Goal: Task Accomplishment & Management: Manage account settings

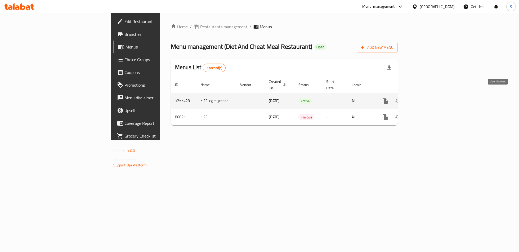
click at [427, 98] on icon "enhanced table" at bounding box center [423, 101] width 6 height 6
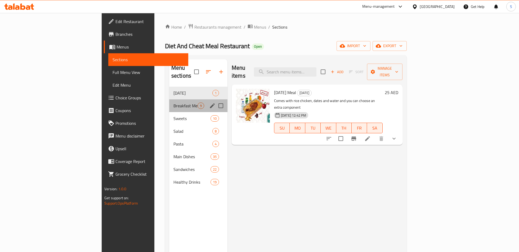
click at [169, 99] on div "Breakfast Meals 9" at bounding box center [198, 105] width 58 height 13
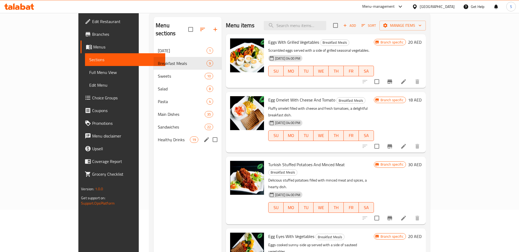
scroll to position [41, 0]
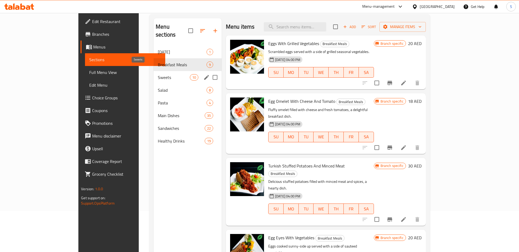
click at [158, 74] on span "Sweets" at bounding box center [174, 77] width 32 height 6
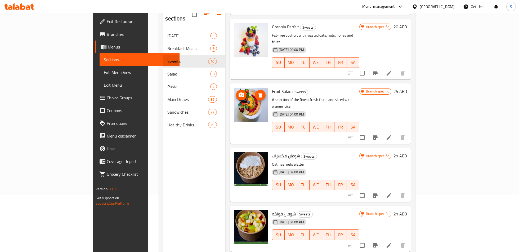
scroll to position [74, 0]
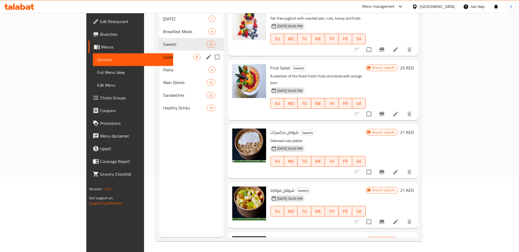
click at [159, 51] on div "Salad 8" at bounding box center [191, 57] width 65 height 13
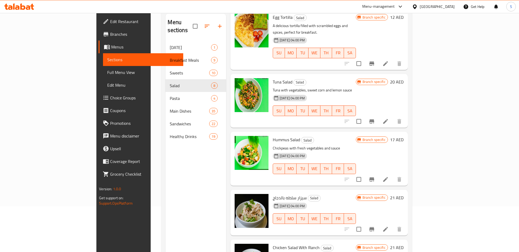
scroll to position [74, 0]
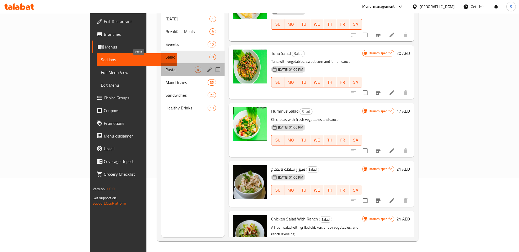
click at [165, 66] on span "Pasta" at bounding box center [179, 69] width 29 height 6
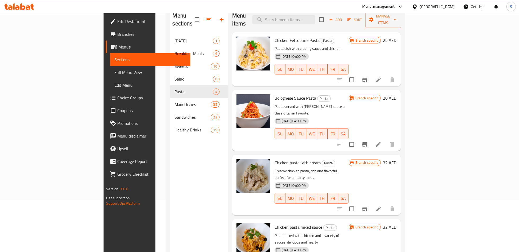
scroll to position [54, 0]
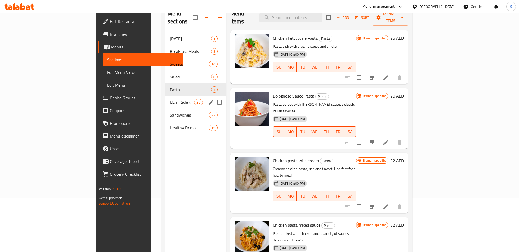
click at [170, 99] on span "Main Dishes" at bounding box center [182, 102] width 25 height 6
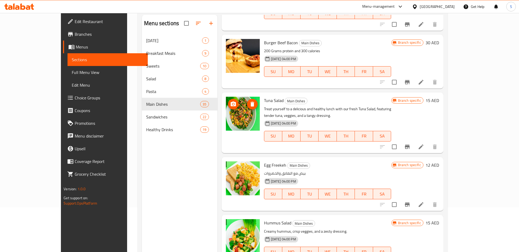
scroll to position [1228, 0]
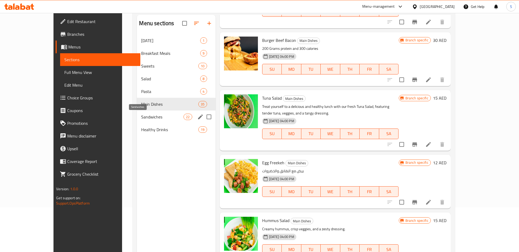
click at [155, 114] on span "Sandwiches" at bounding box center [162, 117] width 42 height 6
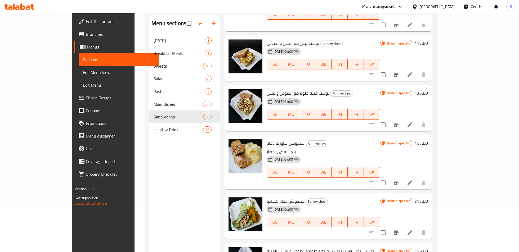
scroll to position [1002, 0]
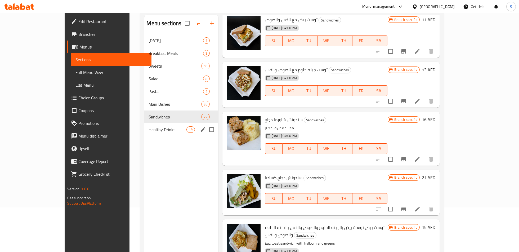
click at [166, 134] on div "Healthy Drinks 19" at bounding box center [181, 129] width 74 height 13
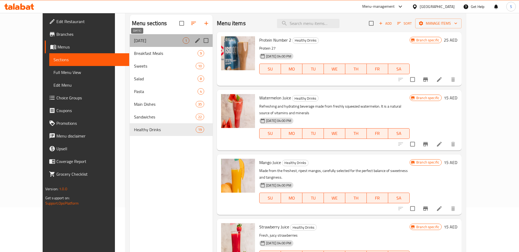
click at [160, 37] on span "[DATE]" at bounding box center [158, 40] width 49 height 6
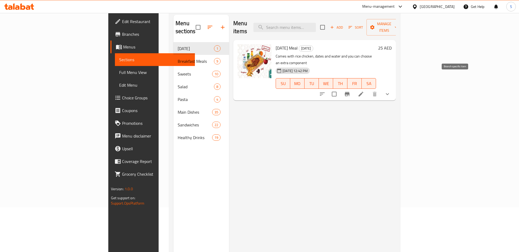
click at [350, 91] on icon "Branch-specific-item" at bounding box center [347, 94] width 6 height 6
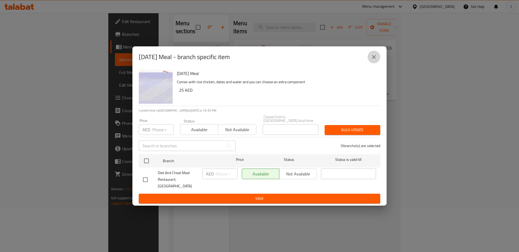
click at [376, 58] on icon "close" at bounding box center [374, 57] width 6 height 6
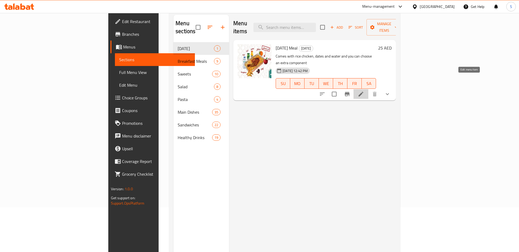
click at [364, 91] on icon at bounding box center [361, 94] width 6 height 6
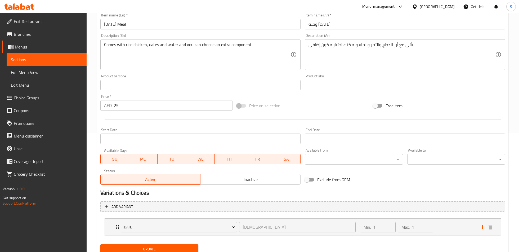
scroll to position [139, 0]
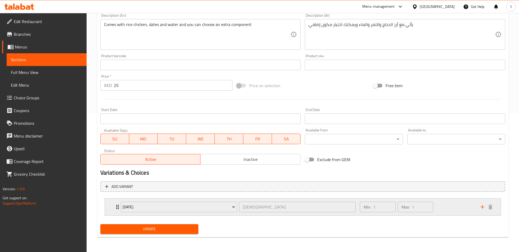
click at [118, 207] on div "[DATE][PERSON_NAME][DATE] ​" at bounding box center [238, 206] width 241 height 17
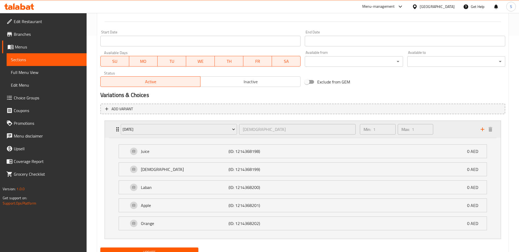
scroll to position [208, 0]
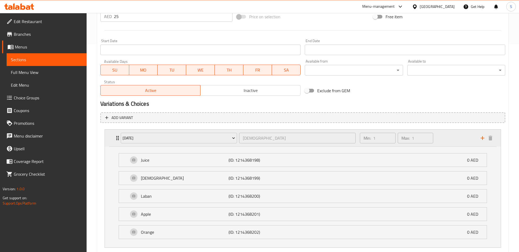
click at [119, 142] on div "[DATE][PERSON_NAME][DATE] ​" at bounding box center [238, 137] width 241 height 17
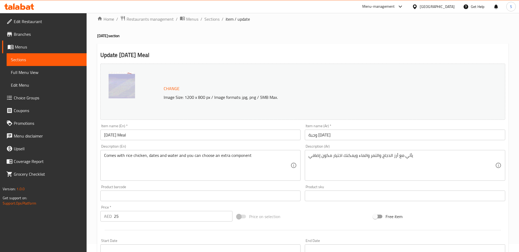
scroll to position [0, 0]
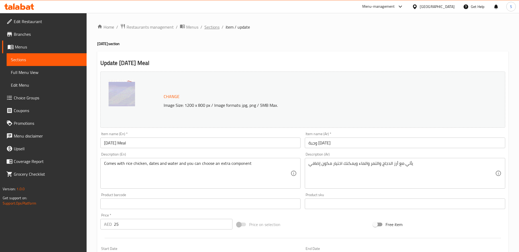
click at [216, 26] on span "Sections" at bounding box center [211, 27] width 15 height 6
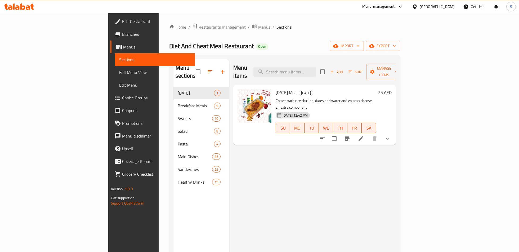
click at [370, 5] on div "Menu-management" at bounding box center [378, 6] width 33 height 6
click at [343, 33] on div "Agent Campaigns Center" at bounding box center [349, 36] width 40 height 6
